Goal: Task Accomplishment & Management: Complete application form

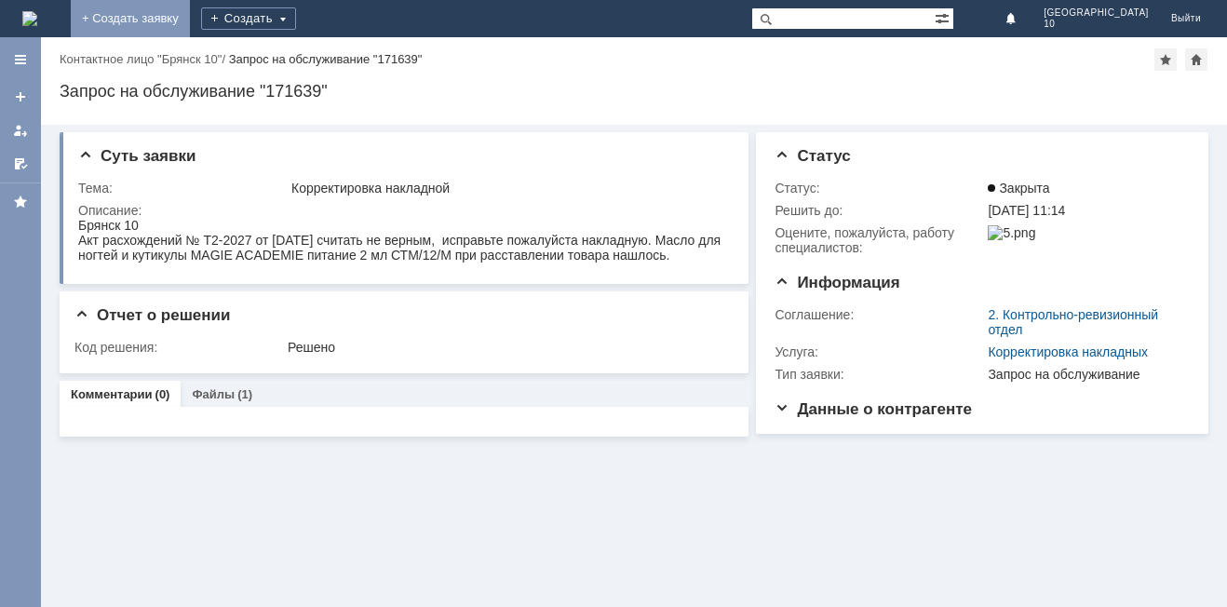
click at [190, 10] on link "+ Создать заявку" at bounding box center [130, 18] width 119 height 37
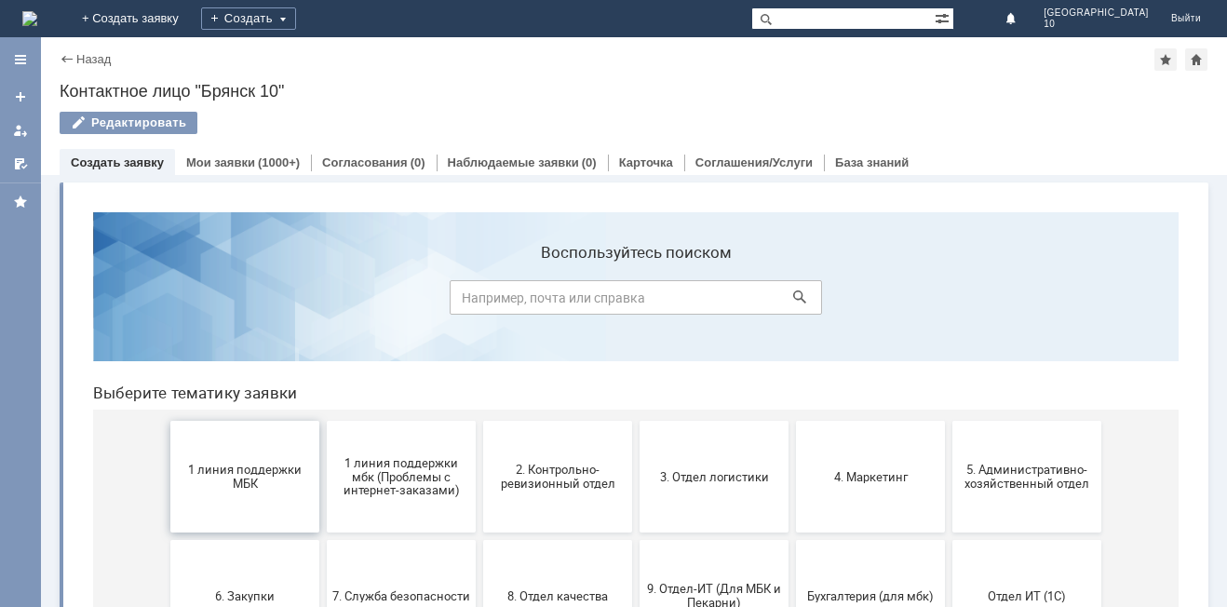
click at [235, 470] on span "1 линия поддержки МБК" at bounding box center [245, 477] width 138 height 28
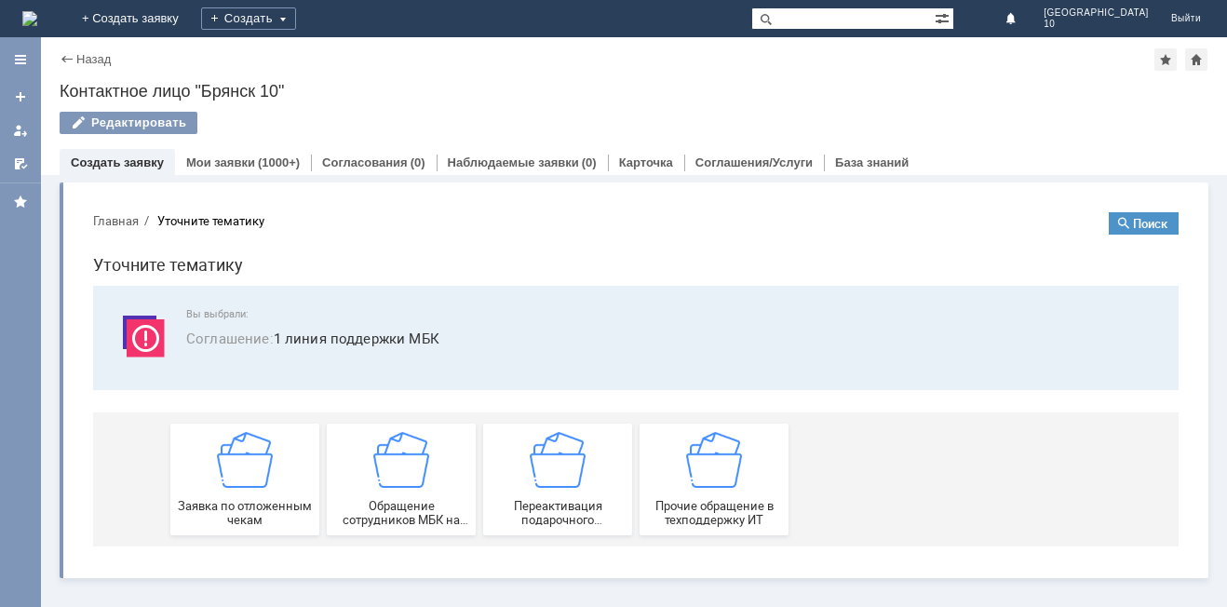
click at [235, 470] on img at bounding box center [245, 460] width 56 height 56
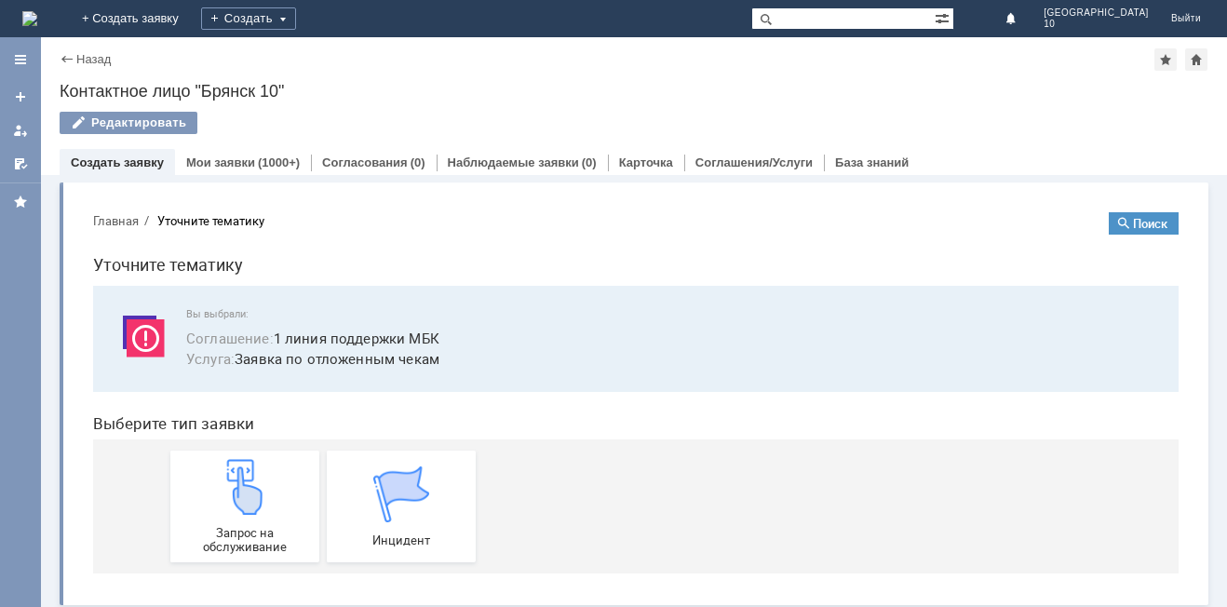
click at [235, 470] on img at bounding box center [245, 487] width 56 height 56
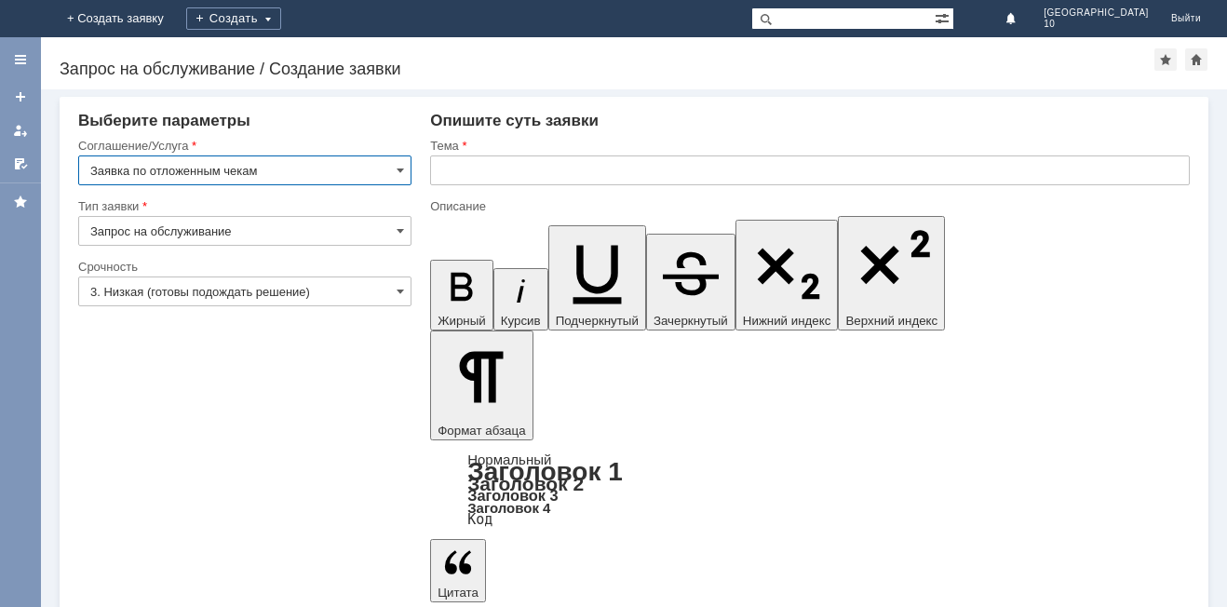
click at [469, 170] on input "text" at bounding box center [810, 171] width 760 height 30
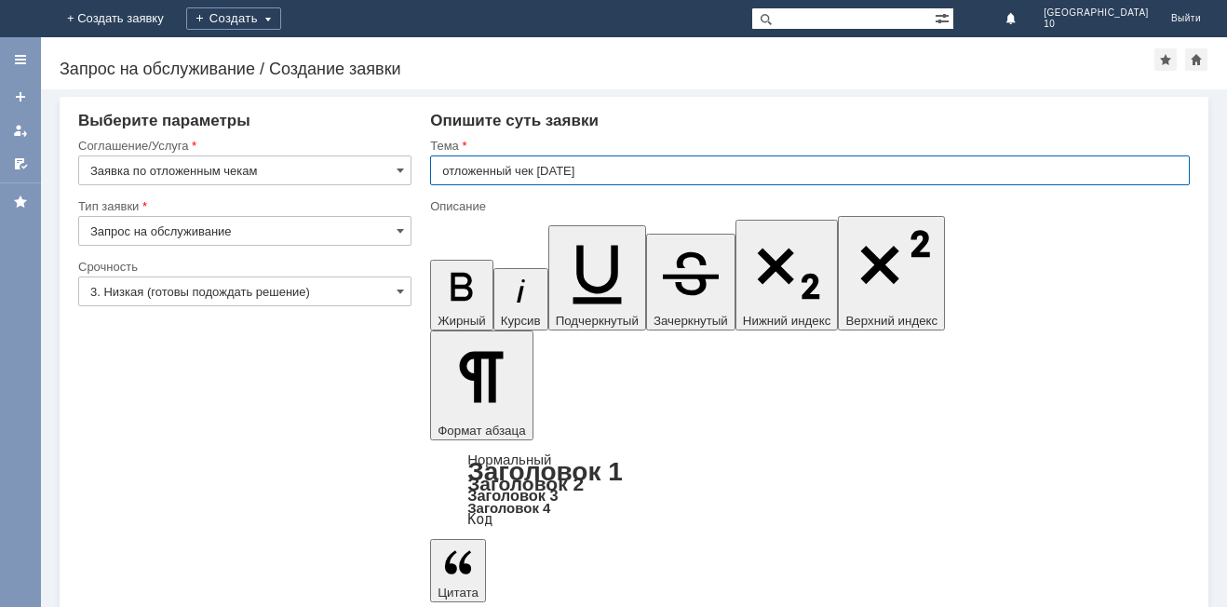
type input "отложенный чек [DATE]"
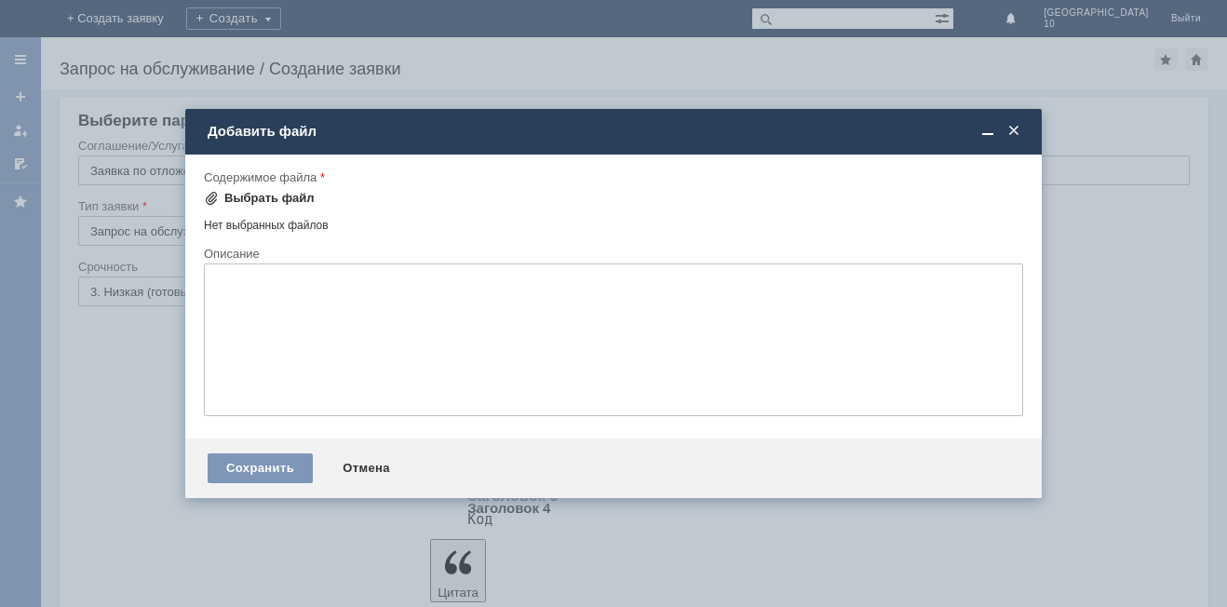
click at [210, 197] on span at bounding box center [211, 198] width 15 height 15
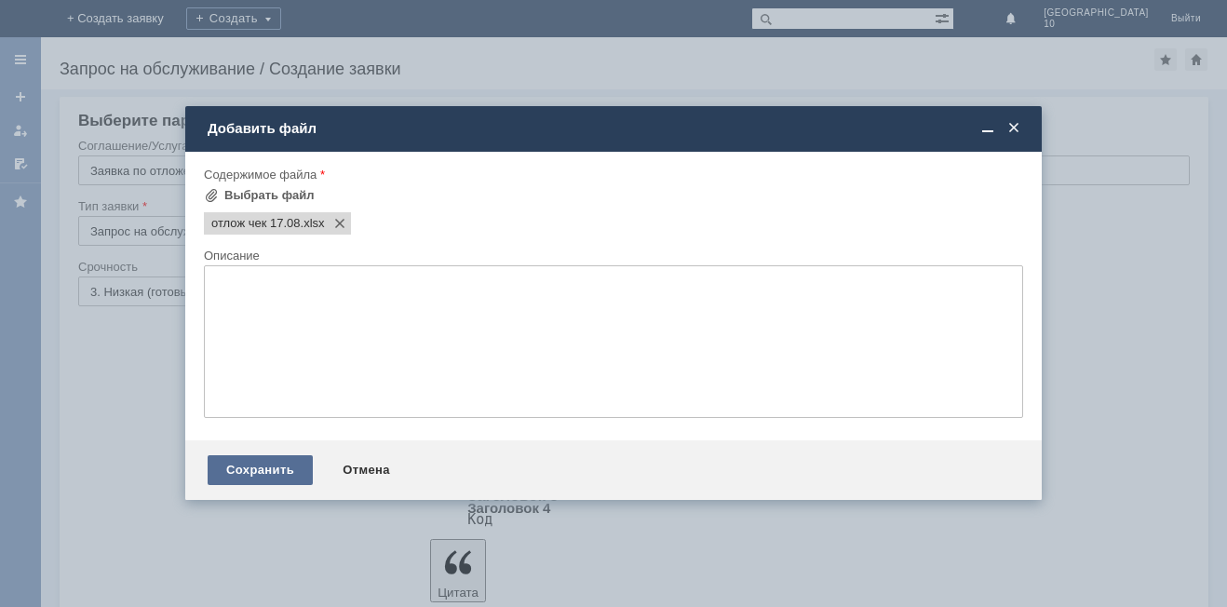
click at [262, 475] on div "Сохранить" at bounding box center [260, 470] width 105 height 30
